Goal: Information Seeking & Learning: Check status

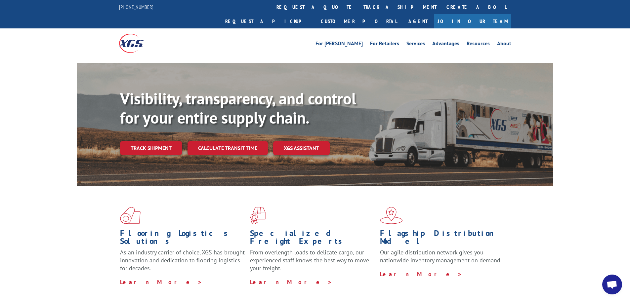
scroll to position [604, 0]
click at [156, 141] on link "Track shipment" at bounding box center [151, 148] width 62 height 14
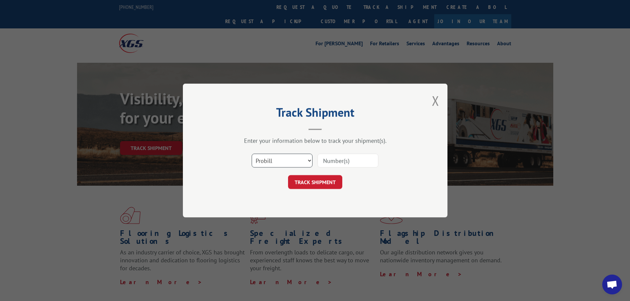
click at [308, 163] on select "Select category... Probill BOL PO" at bounding box center [282, 161] width 61 height 14
click at [252, 154] on select "Select category... Probill BOL PO" at bounding box center [282, 161] width 61 height 14
click at [335, 164] on input at bounding box center [348, 161] width 61 height 14
paste input "17664213"
type input "17664213"
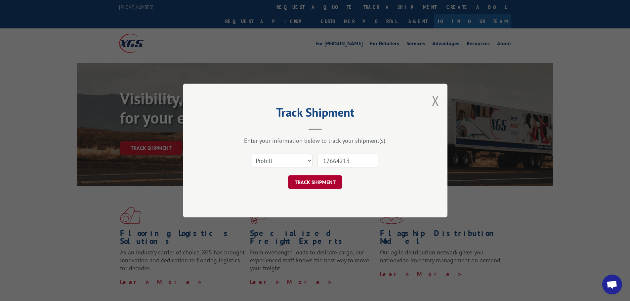
click at [322, 178] on button "TRACK SHIPMENT" at bounding box center [315, 182] width 54 height 14
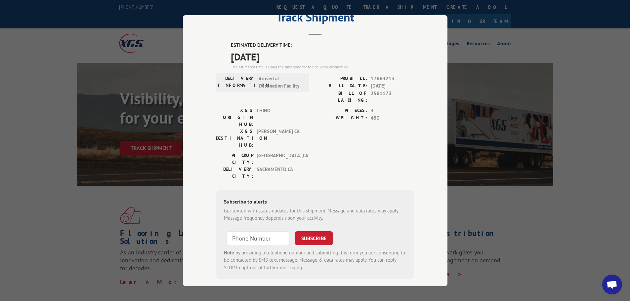
scroll to position [0, 0]
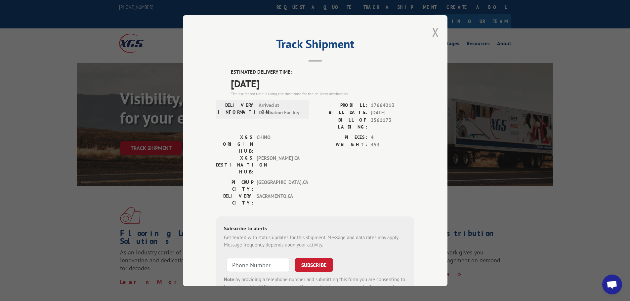
click at [433, 29] on button "Close modal" at bounding box center [435, 32] width 7 height 18
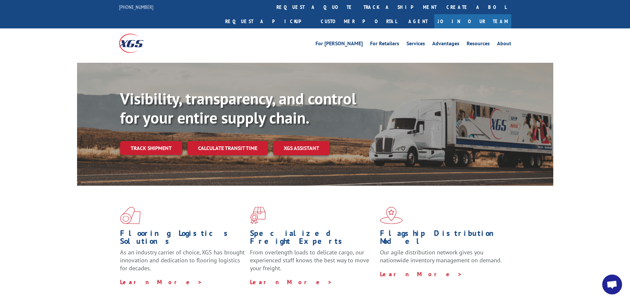
click at [158, 141] on link "Track shipment" at bounding box center [151, 148] width 62 height 14
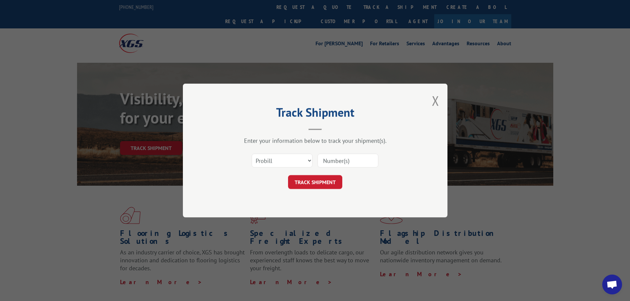
click at [329, 158] on input at bounding box center [348, 161] width 61 height 14
paste input "17664852"
type input "17664852"
click at [299, 177] on button "TRACK SHIPMENT" at bounding box center [315, 182] width 54 height 14
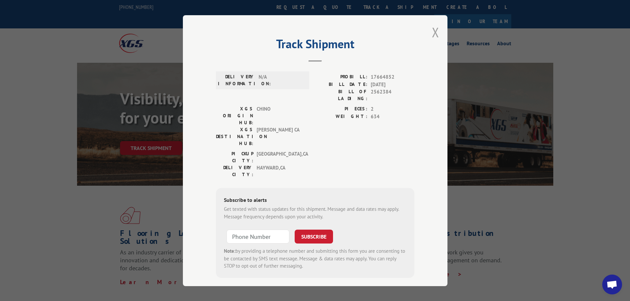
click at [437, 34] on button "Close modal" at bounding box center [435, 32] width 7 height 18
